Goal: Transaction & Acquisition: Book appointment/travel/reservation

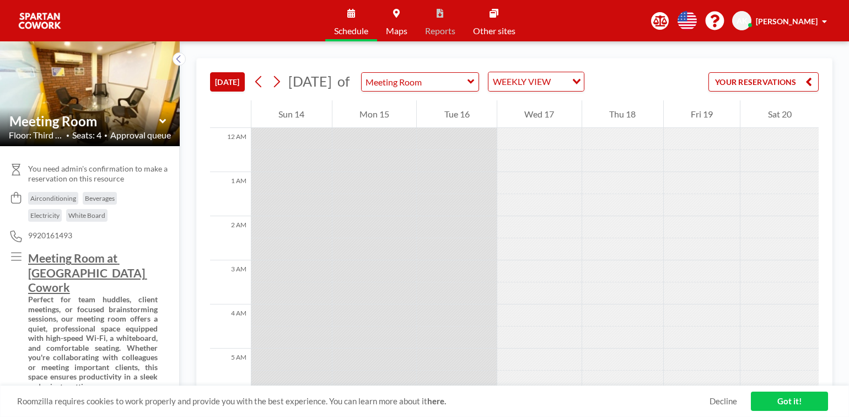
scroll to position [529, 0]
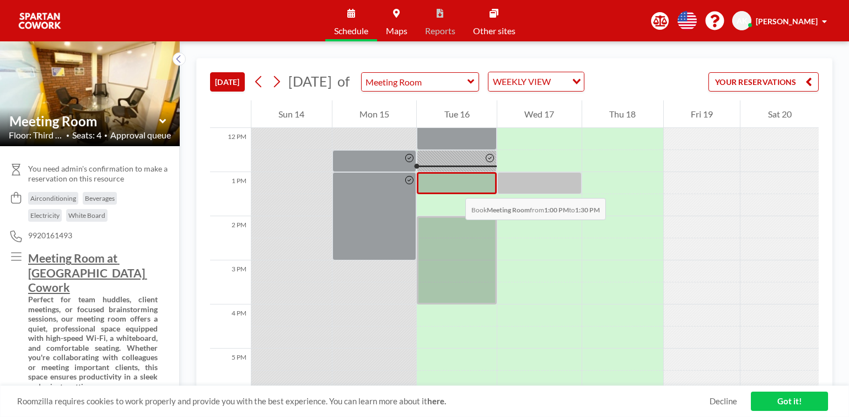
click at [454, 187] on div at bounding box center [457, 183] width 80 height 22
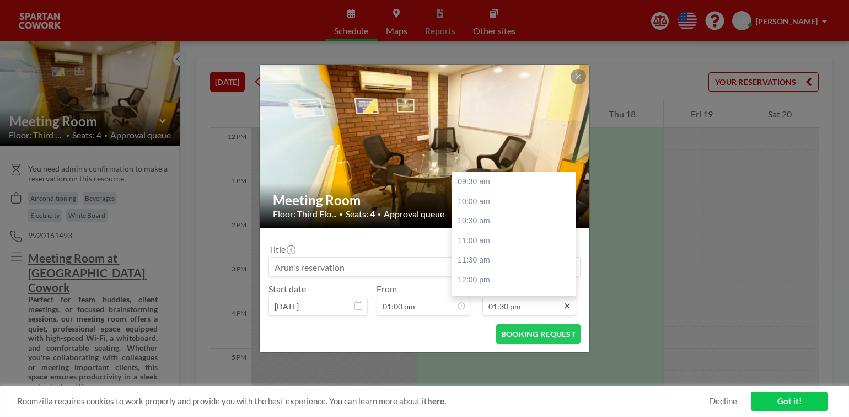
scroll to position [156, 0]
click at [493, 203] on div "02:00 pm" at bounding box center [516, 202] width 129 height 20
type input "02:00 pm"
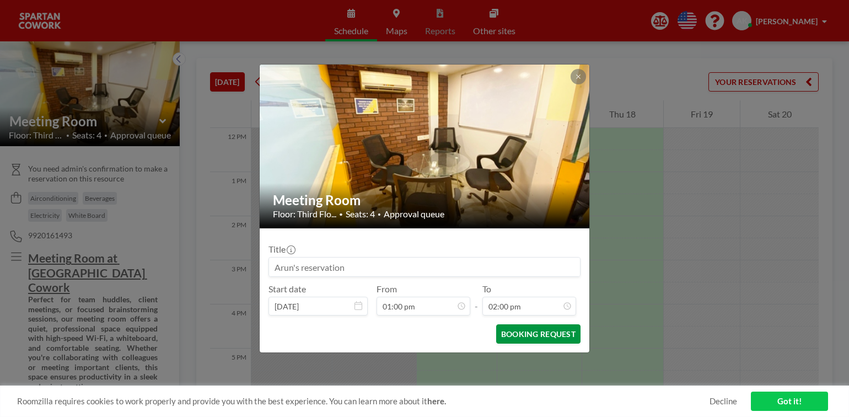
scroll to position [176, 0]
click at [533, 334] on button "BOOKING REQUEST" at bounding box center [538, 333] width 84 height 19
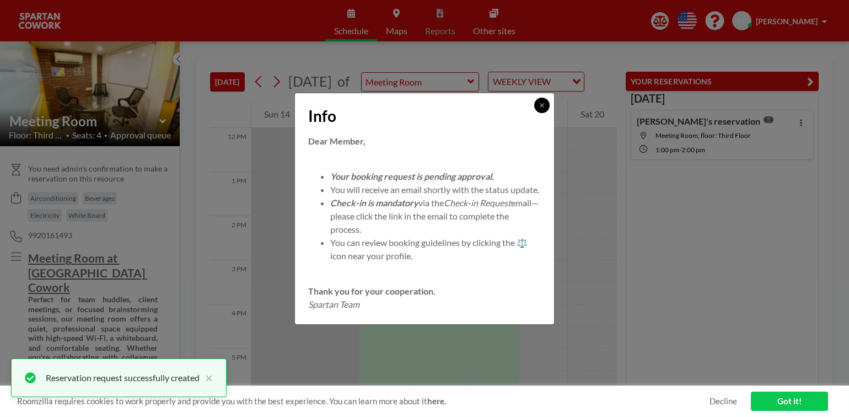
click at [540, 102] on icon at bounding box center [541, 105] width 7 height 7
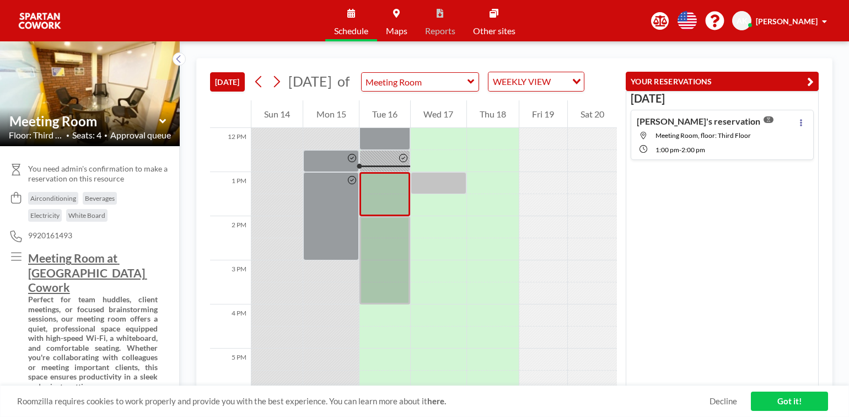
click at [568, 216] on div at bounding box center [592, 205] width 49 height 22
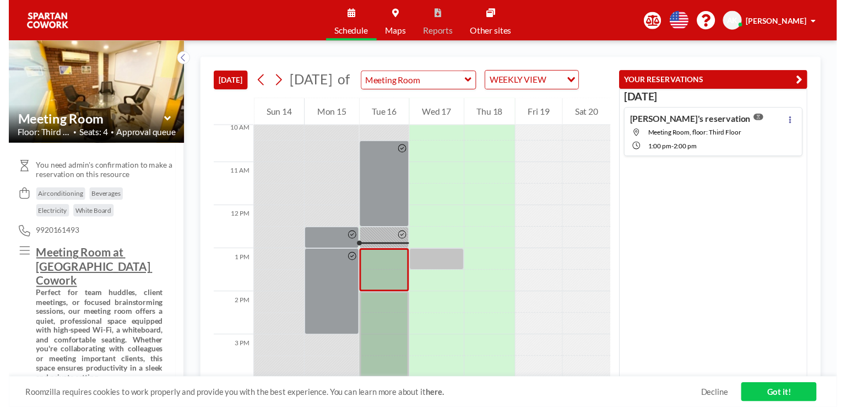
scroll to position [444, 0]
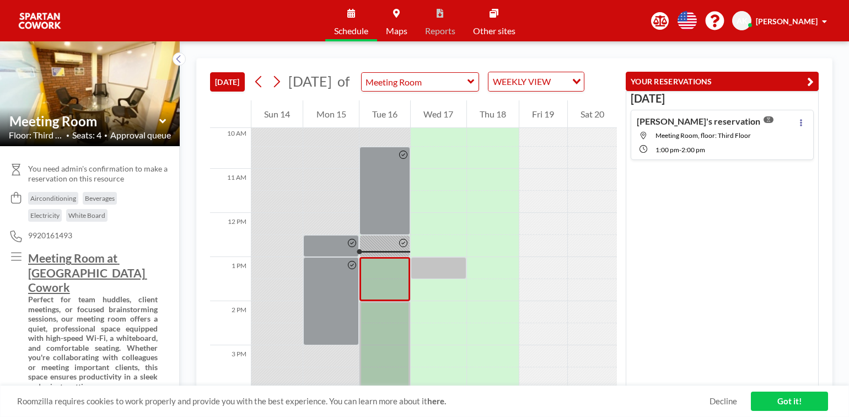
click at [445, 213] on div at bounding box center [438, 202] width 55 height 22
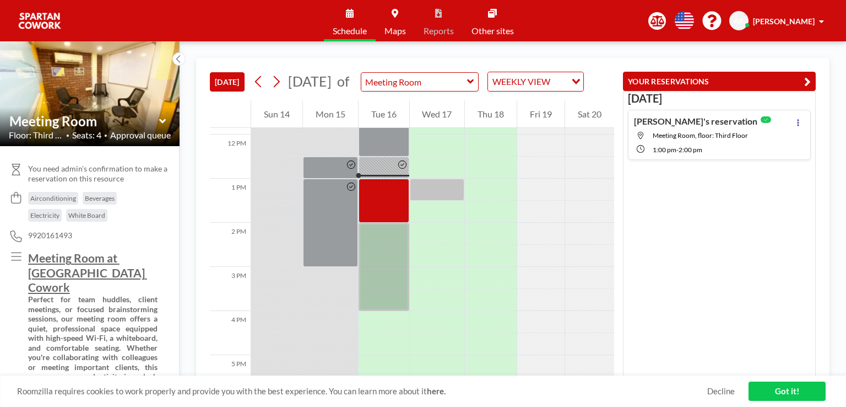
scroll to position [523, 0]
click at [741, 208] on div "Today Arun's reservation Meeting Room, floor: Third Floor 1:00 PM - 2:00 PM" at bounding box center [719, 233] width 193 height 285
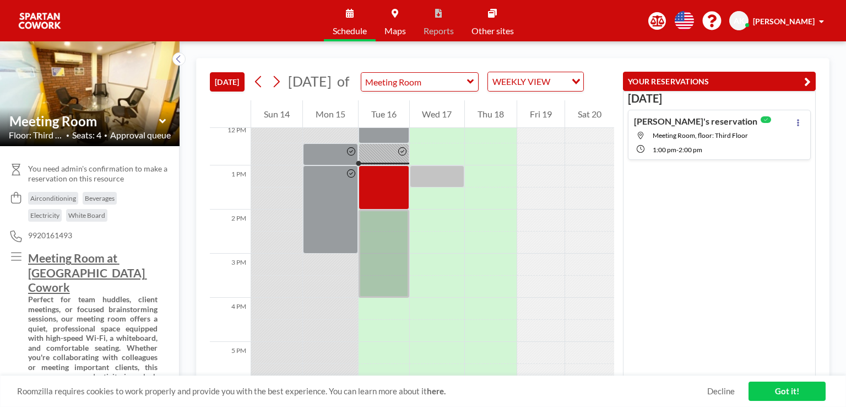
scroll to position [536, 0]
click at [796, 119] on icon at bounding box center [798, 122] width 4 height 7
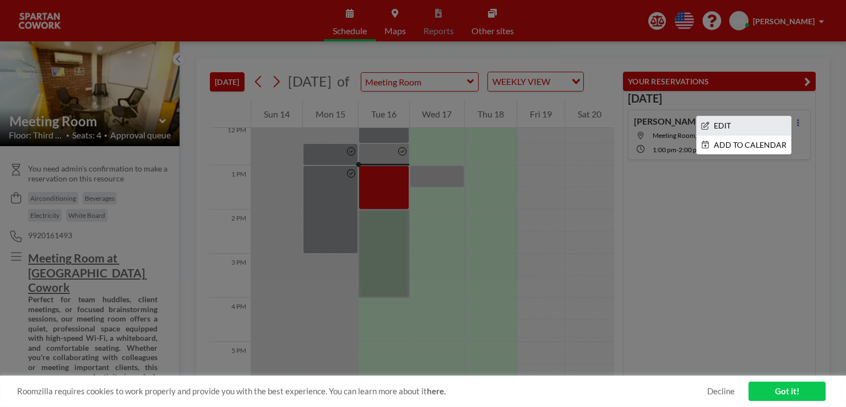
click at [753, 126] on li "EDIT" at bounding box center [744, 125] width 94 height 19
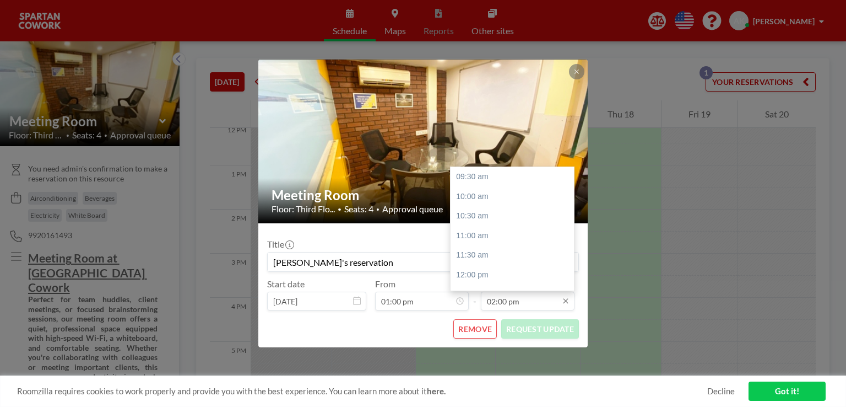
scroll to position [176, 0]
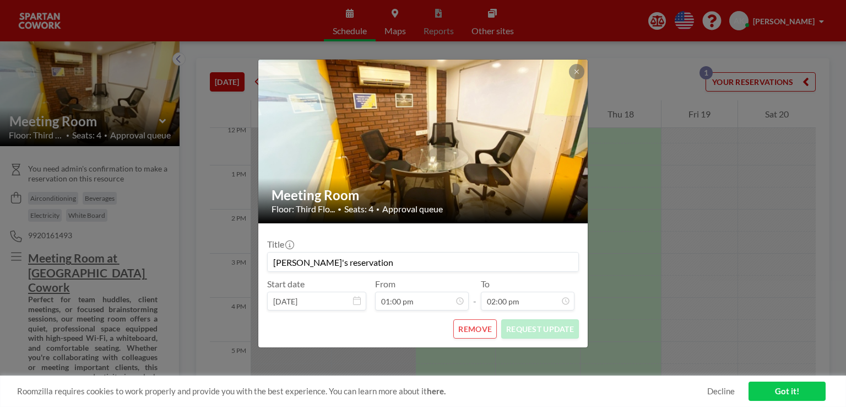
click at [472, 331] on button "REMOVE" at bounding box center [475, 328] width 44 height 19
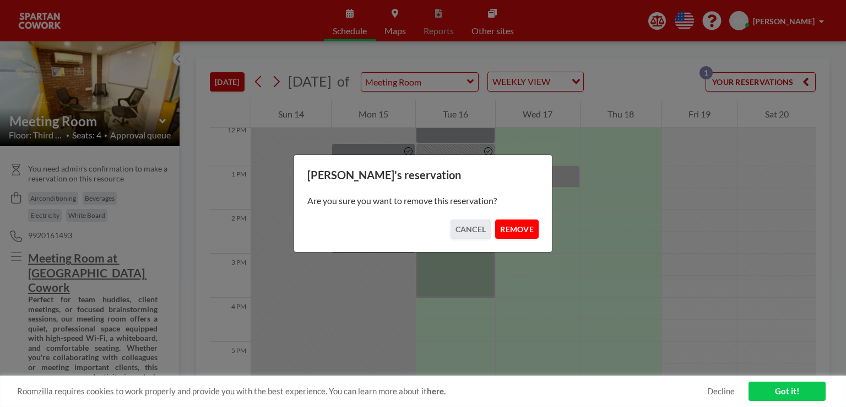
click at [517, 228] on button "REMOVE" at bounding box center [517, 228] width 44 height 19
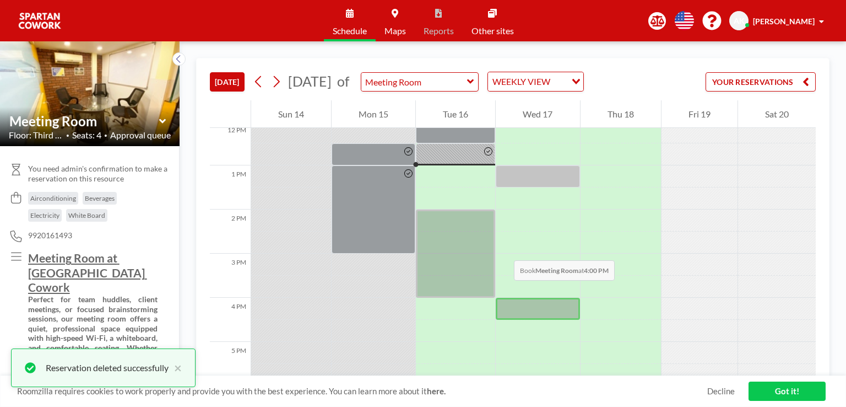
scroll to position [607, 0]
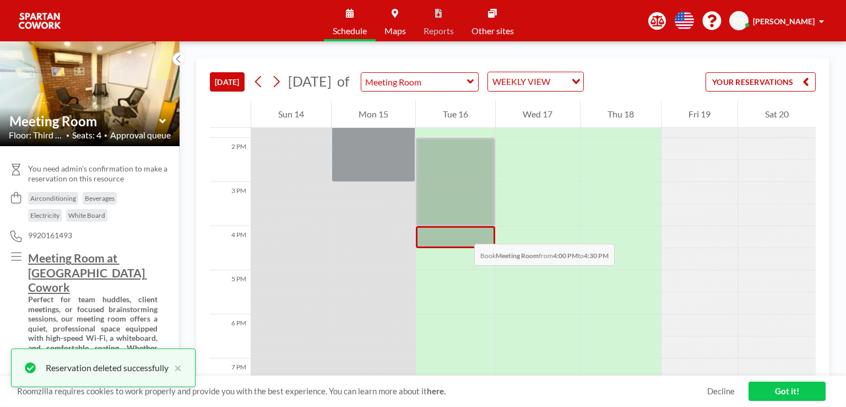
click at [463, 233] on div at bounding box center [455, 237] width 79 height 22
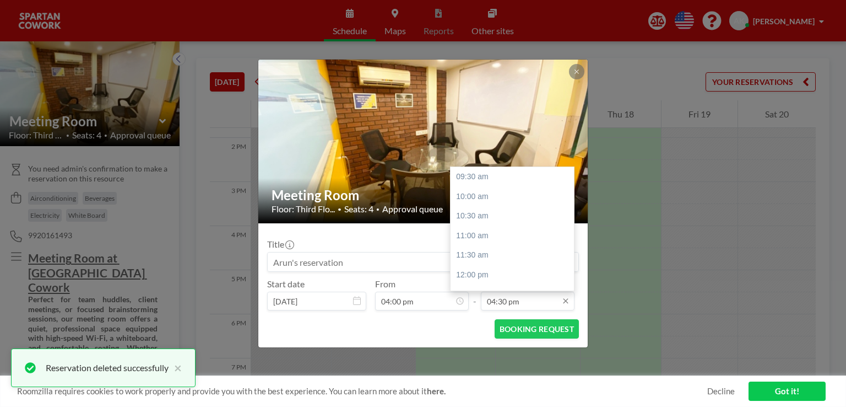
scroll to position [274, 0]
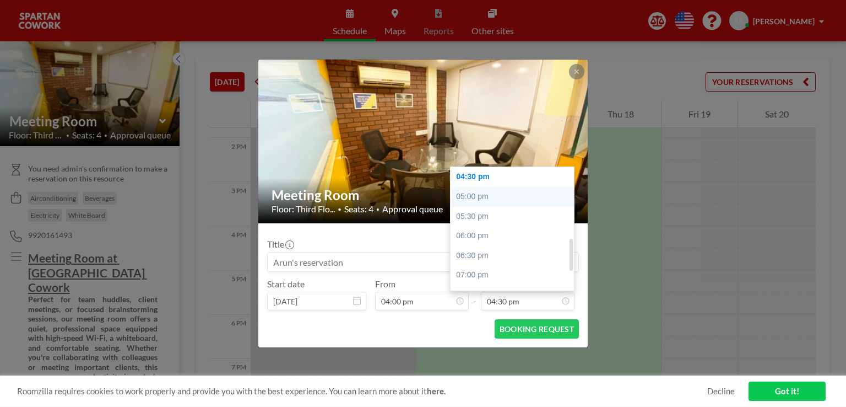
click at [476, 193] on div "05:00 pm" at bounding box center [515, 197] width 129 height 20
type input "05:00 pm"
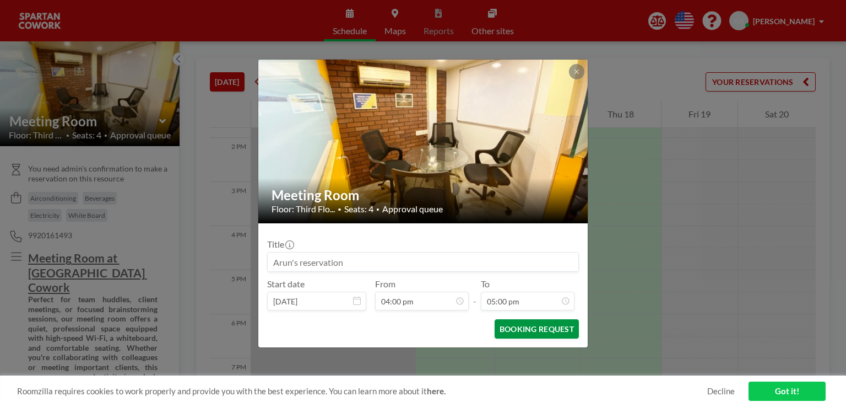
click at [556, 327] on button "BOOKING REQUEST" at bounding box center [537, 328] width 84 height 19
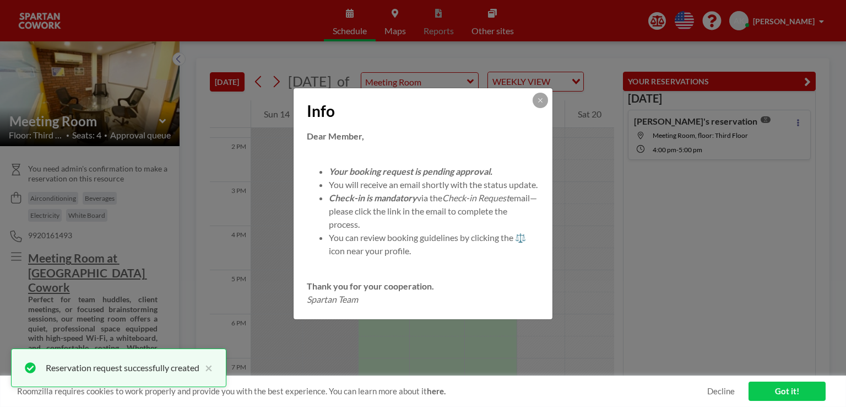
click at [641, 235] on div "Info Dear Member, Your booking request is pending approval. You will receive an…" at bounding box center [423, 203] width 846 height 407
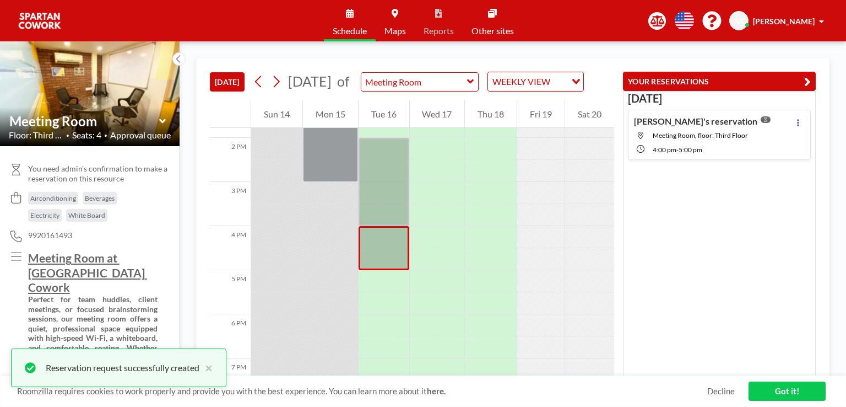
click at [545, 246] on div at bounding box center [540, 237] width 47 height 22
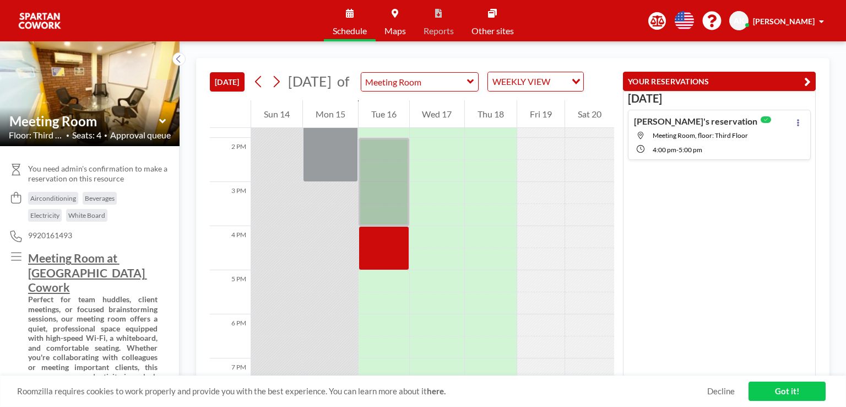
click at [664, 196] on div "Today Arun's reservation Meeting Room, floor: Third Floor 4:00 PM - 5:00 PM" at bounding box center [719, 233] width 193 height 285
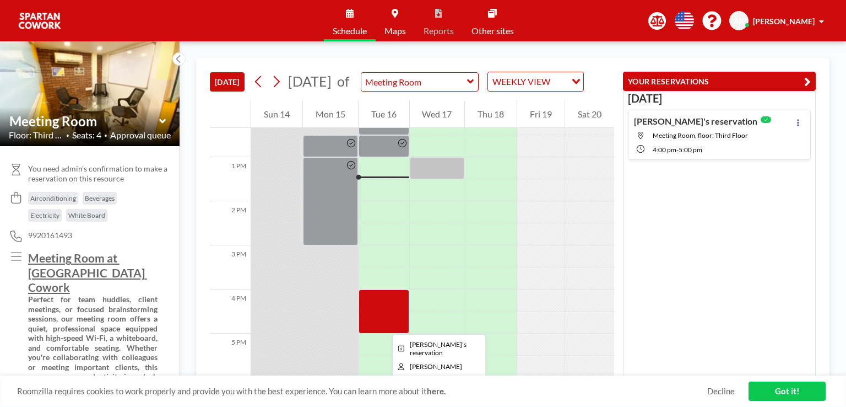
scroll to position [544, 0]
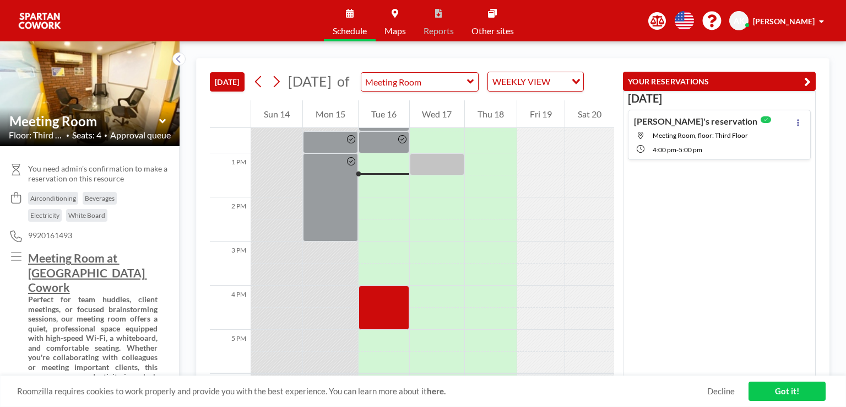
scroll to position [551, 0]
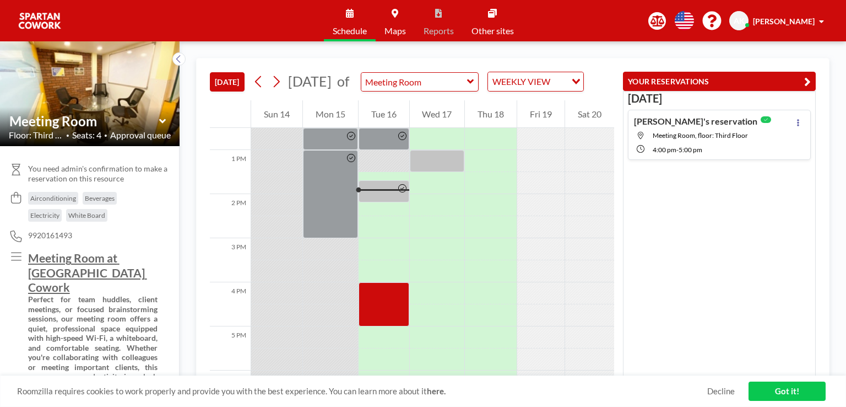
click at [108, 311] on strong "Perfect for team huddles, client meetings, or focused brainstorming sessions, o…" at bounding box center [93, 342] width 131 height 96
